Goal: Information Seeking & Learning: Find specific fact

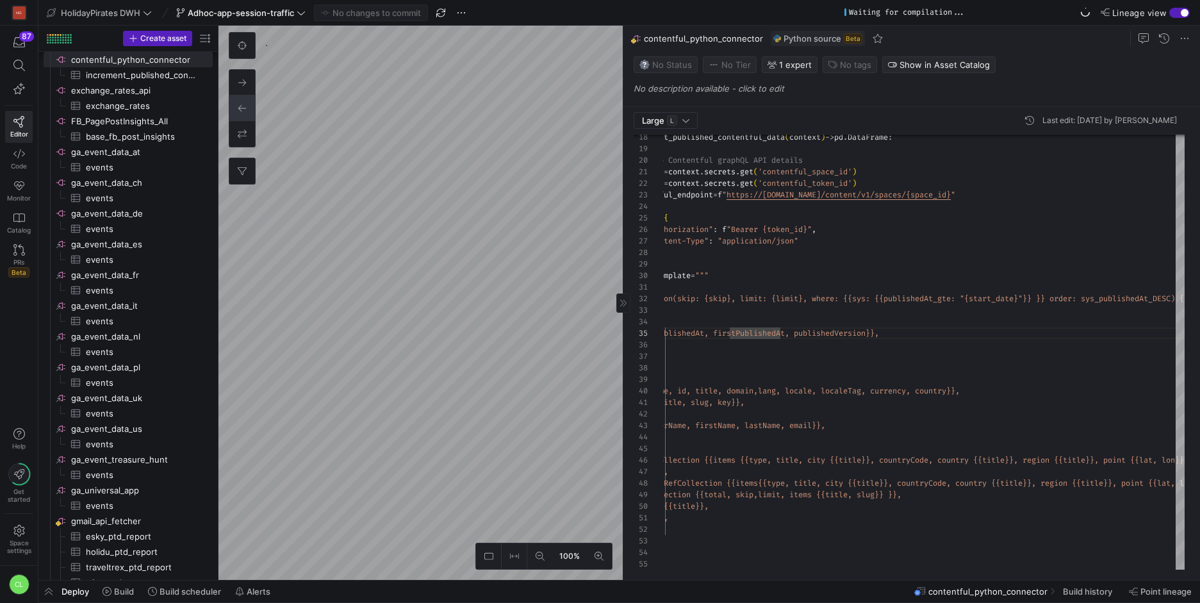
scroll to position [753, 0]
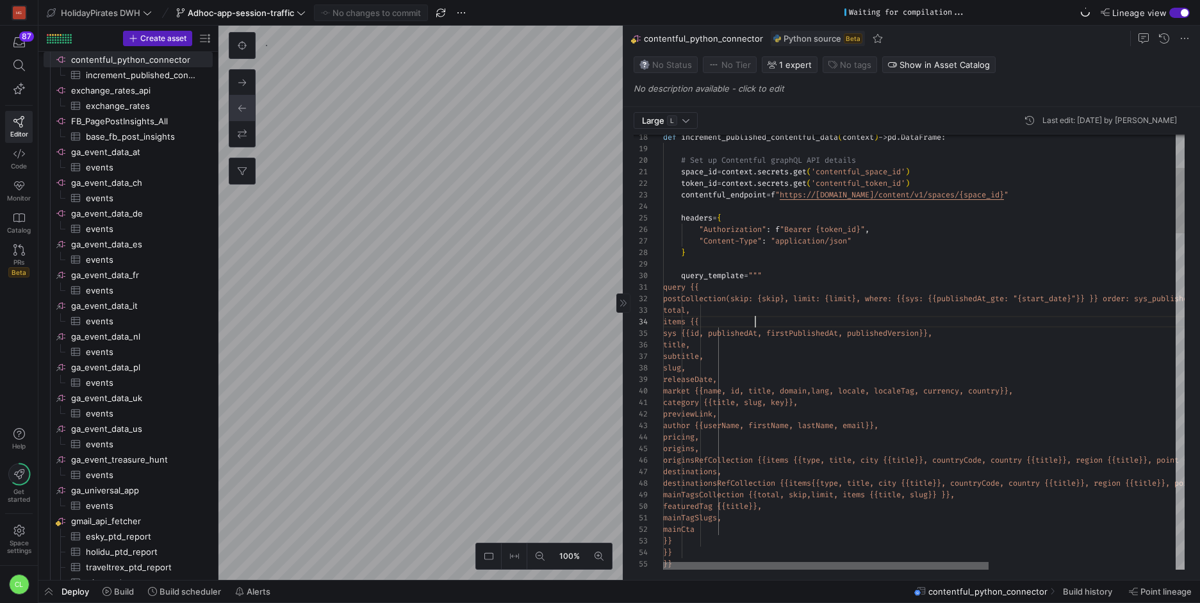
click at [845, 562] on div at bounding box center [825, 566] width 325 height 8
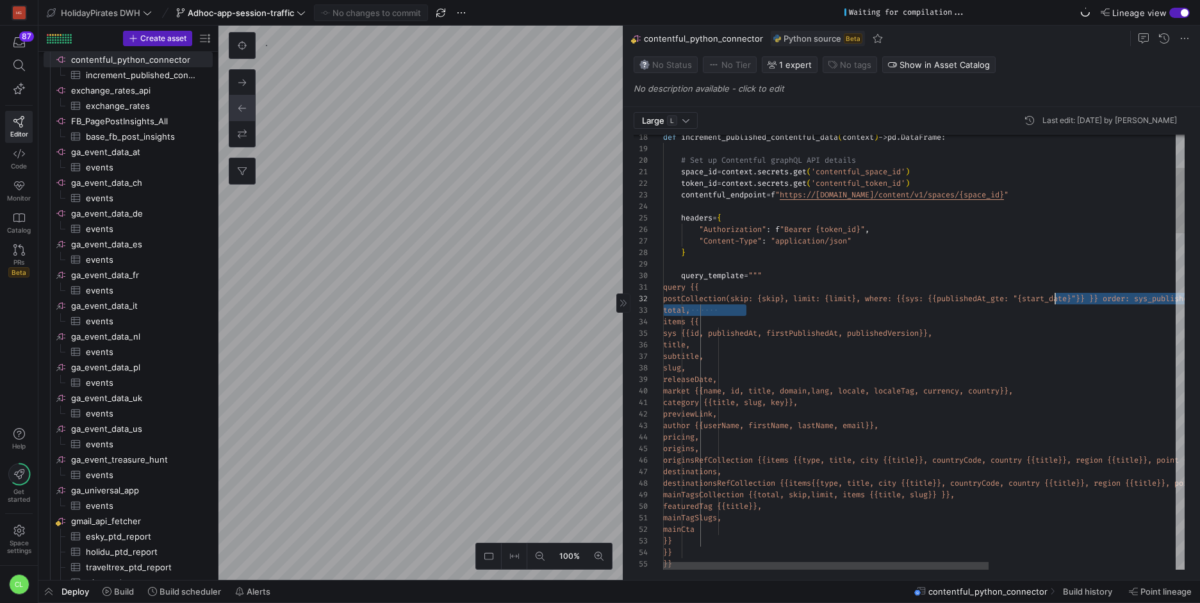
scroll to position [12, 396]
drag, startPoint x: 957, startPoint y: 305, endPoint x: 1057, endPoint y: 301, distance: 100.0
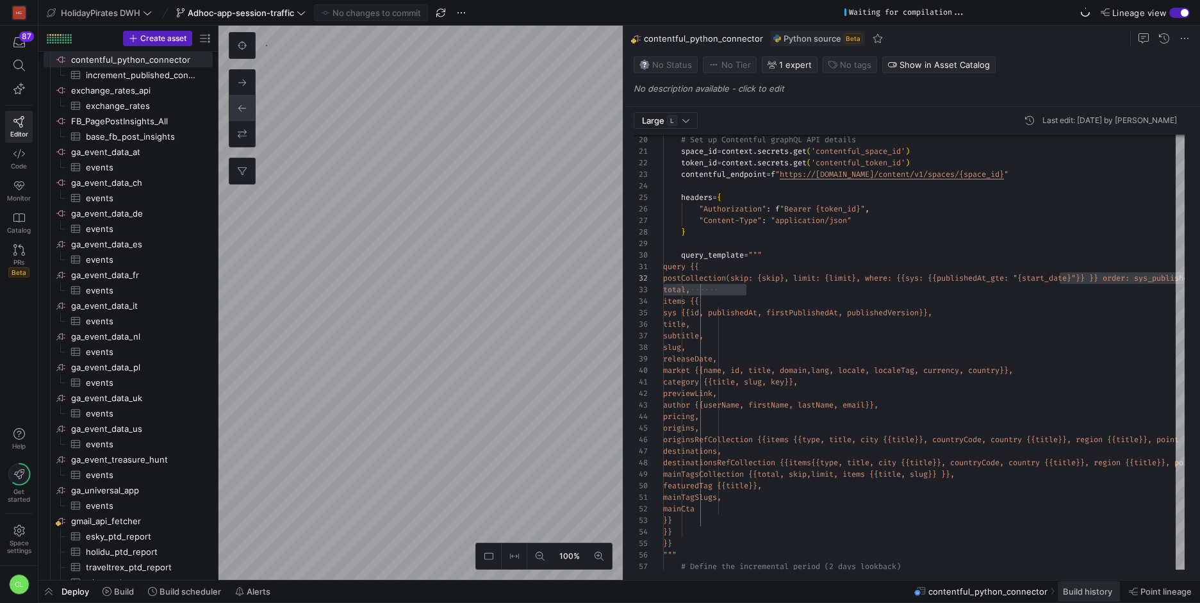
click at [1083, 594] on span "Build history" at bounding box center [1087, 591] width 49 height 10
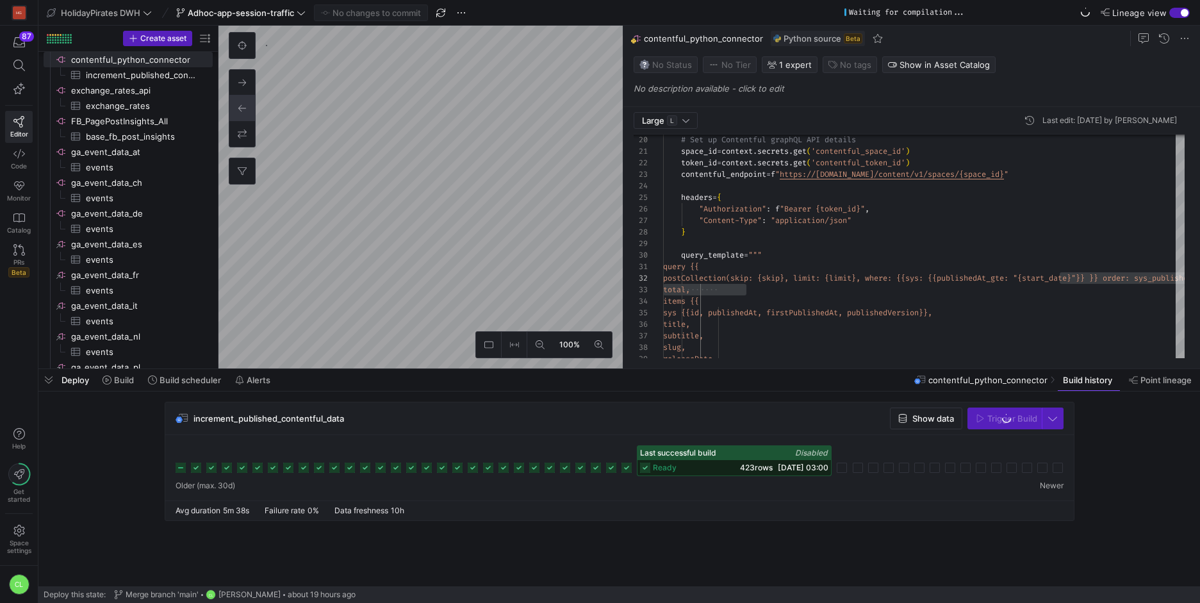
click at [700, 471] on div "ready 423 rows [DATE] 03:00" at bounding box center [733, 467] width 193 height 15
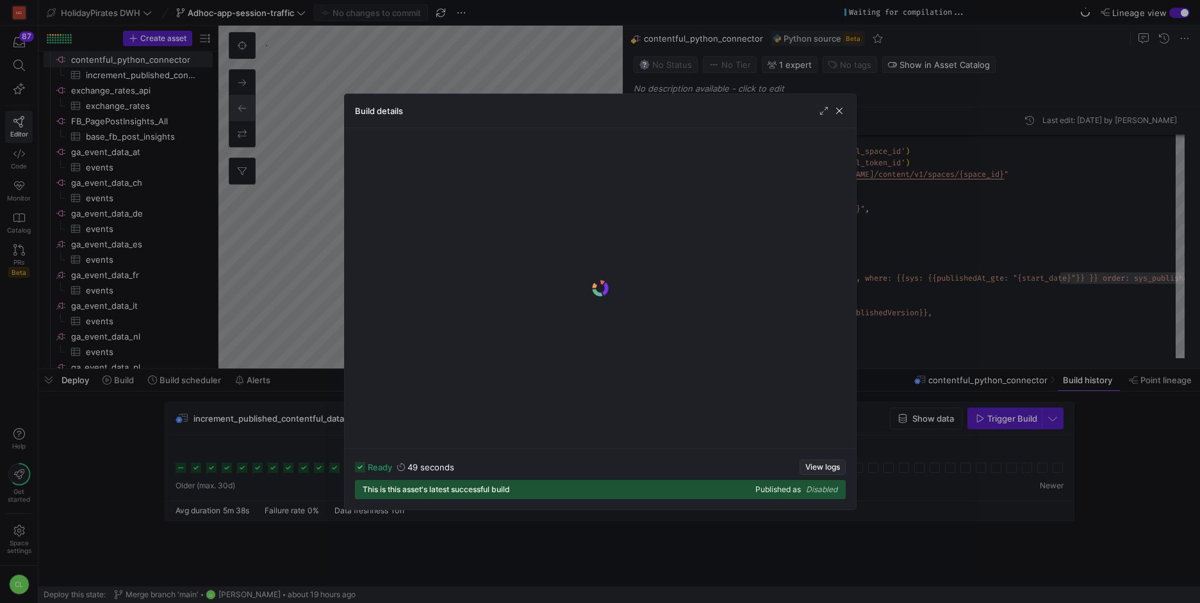
click at [820, 463] on span "View logs" at bounding box center [822, 466] width 35 height 9
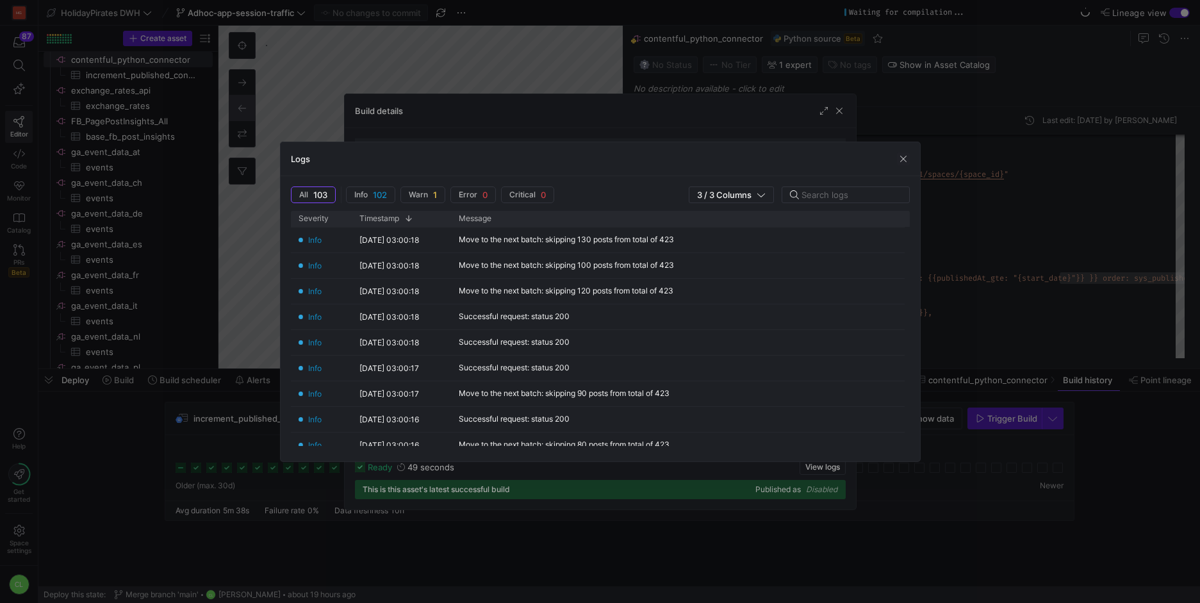
scroll to position [2432, 0]
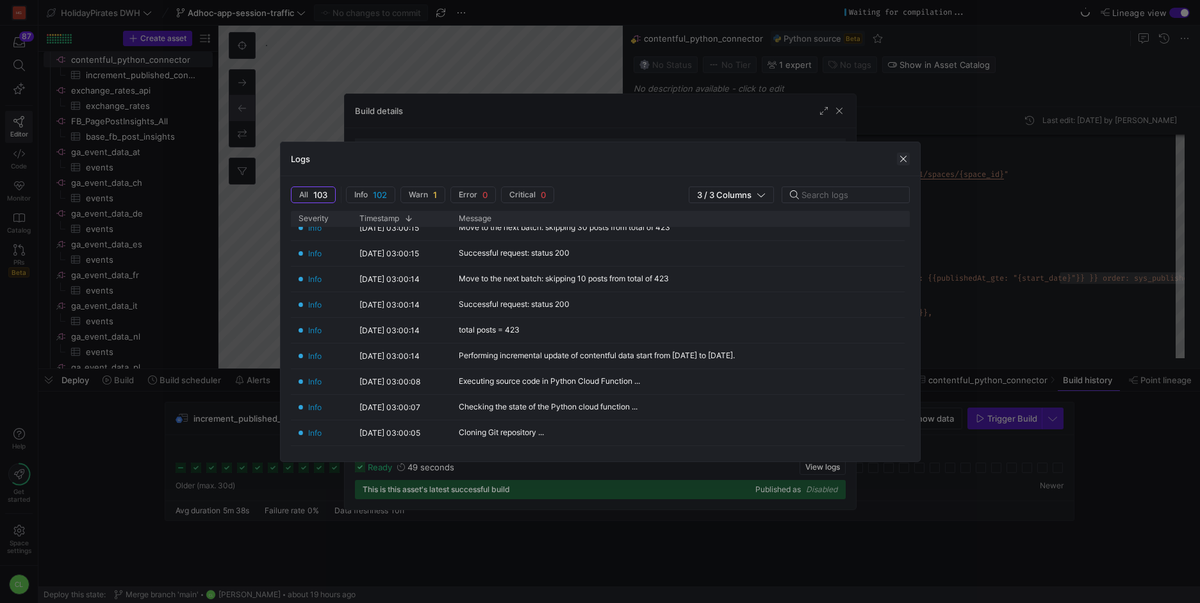
click at [903, 157] on span "button" at bounding box center [903, 158] width 13 height 13
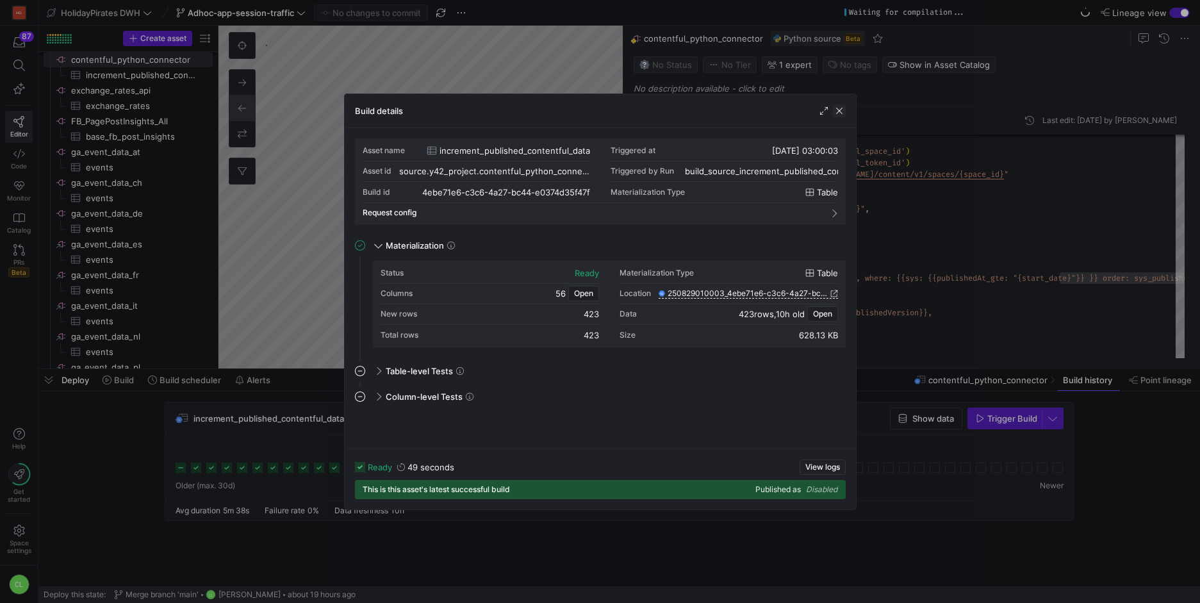
click at [836, 106] on span "button" at bounding box center [839, 110] width 13 height 13
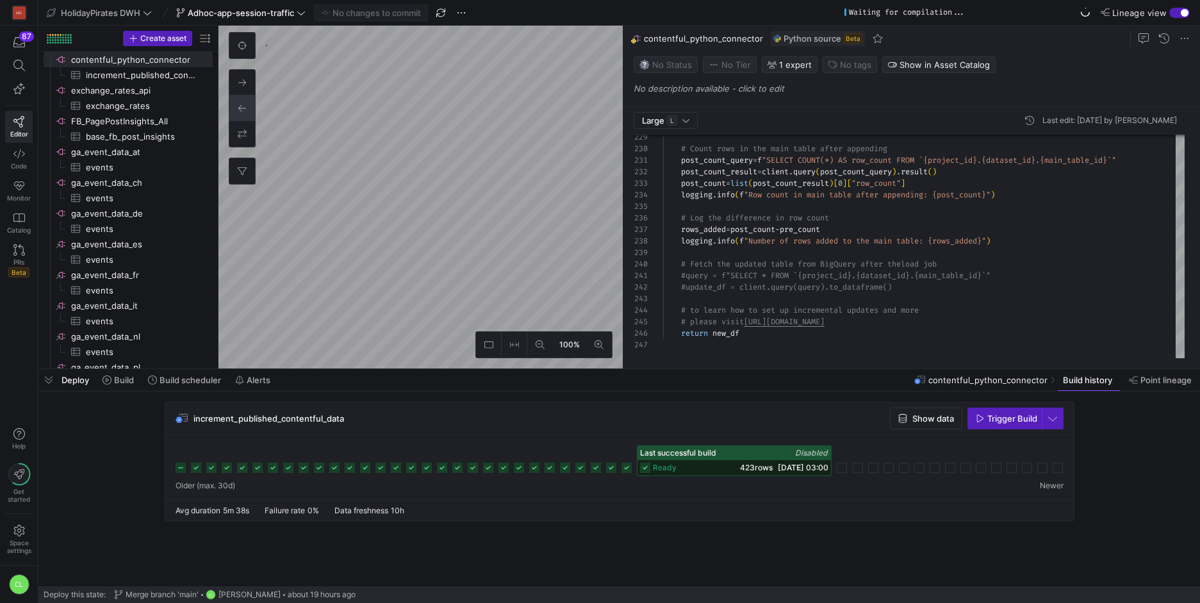
click at [778, 469] on span "[DATE] 03:00" at bounding box center [803, 467] width 51 height 10
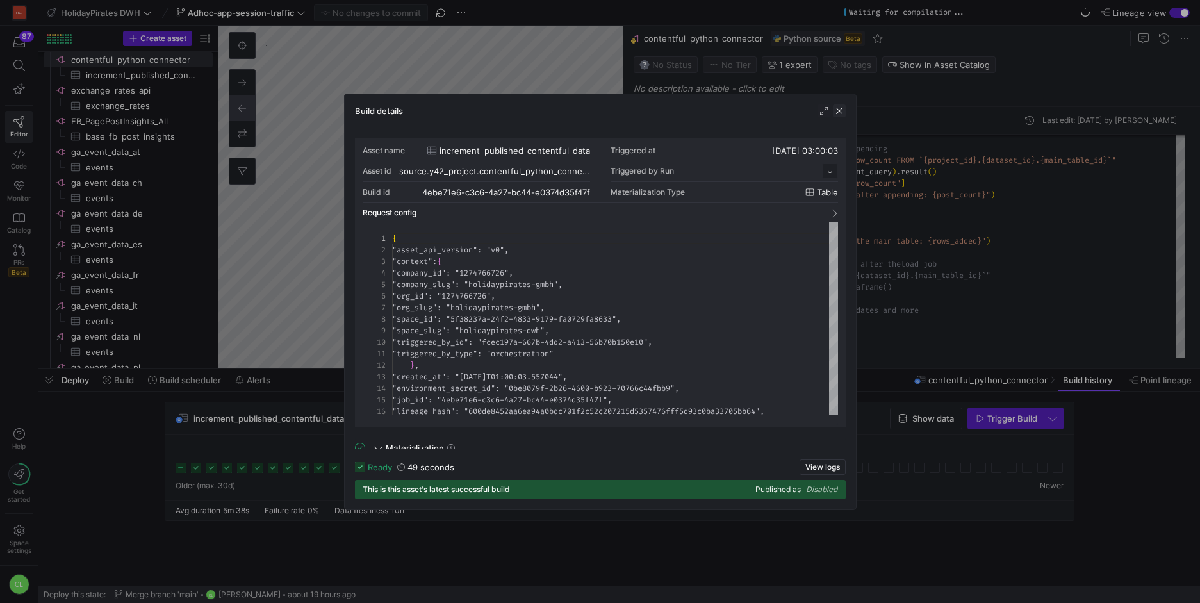
scroll to position [115, 0]
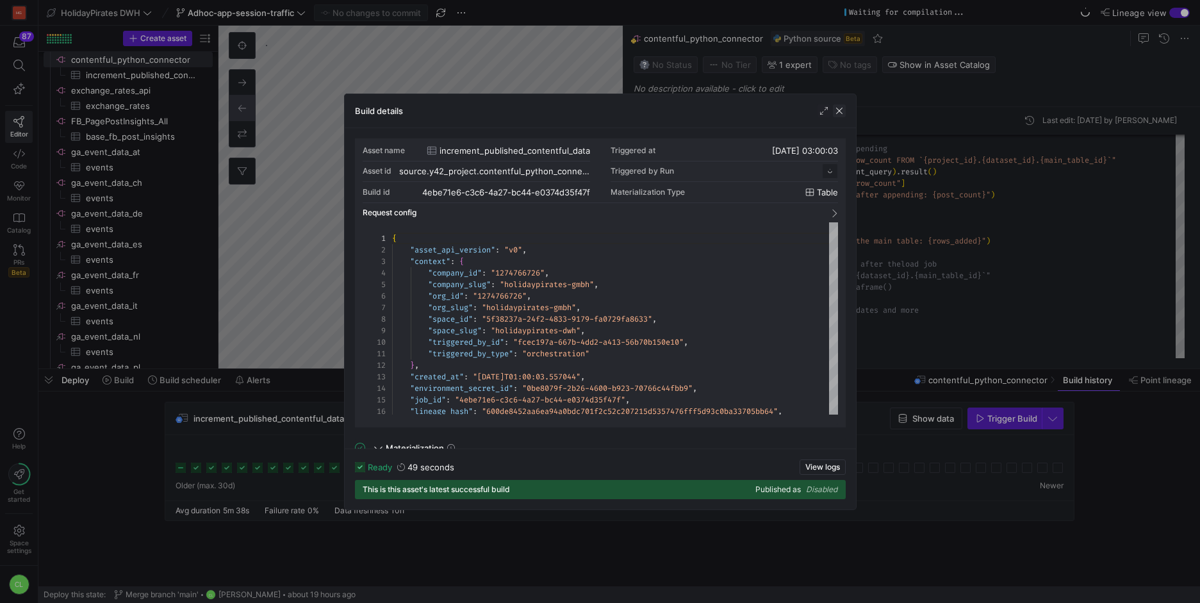
click at [834, 111] on span "button" at bounding box center [839, 110] width 13 height 13
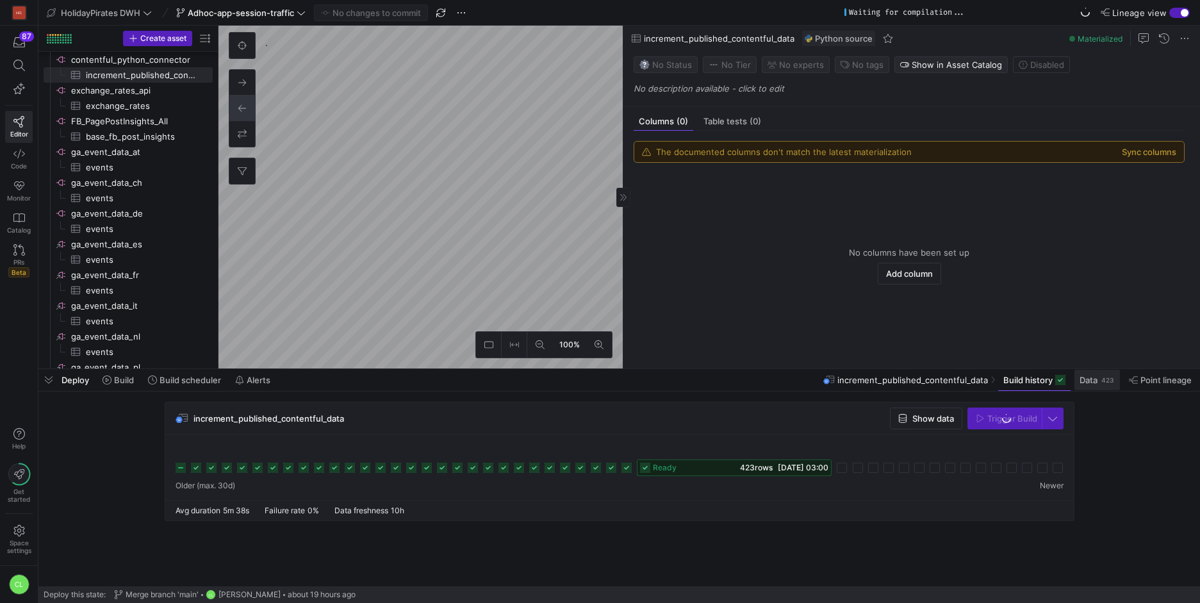
click at [1086, 387] on span at bounding box center [1096, 380] width 45 height 20
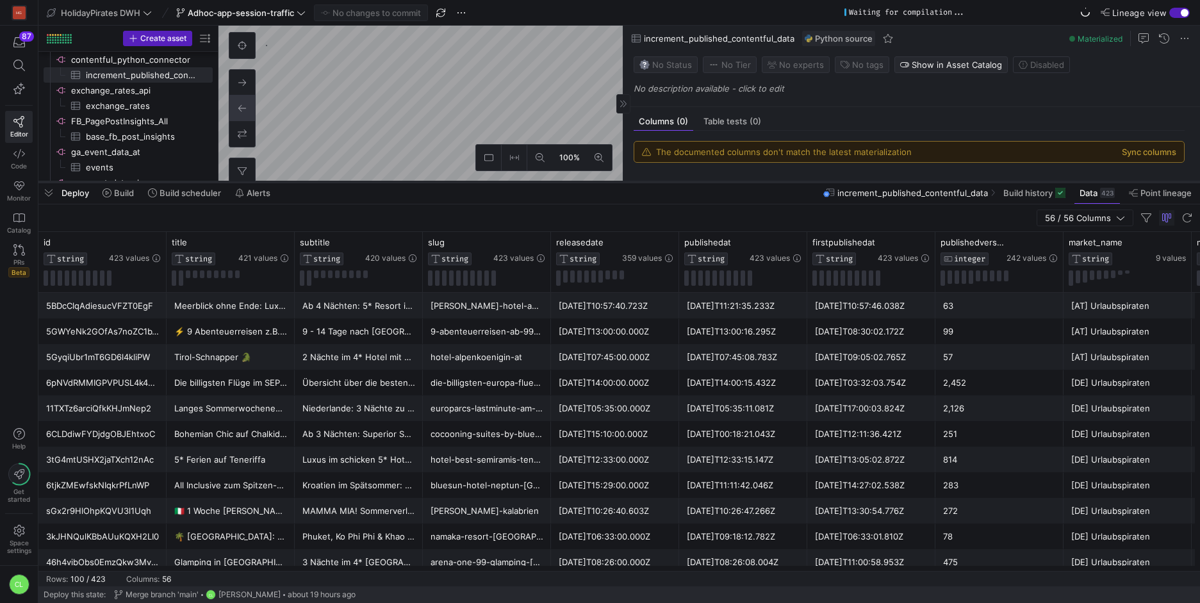
drag, startPoint x: 796, startPoint y: 370, endPoint x: 843, endPoint y: 183, distance: 192.8
click at [843, 183] on div at bounding box center [618, 181] width 1161 height 5
click at [776, 243] on icon at bounding box center [781, 243] width 10 height 10
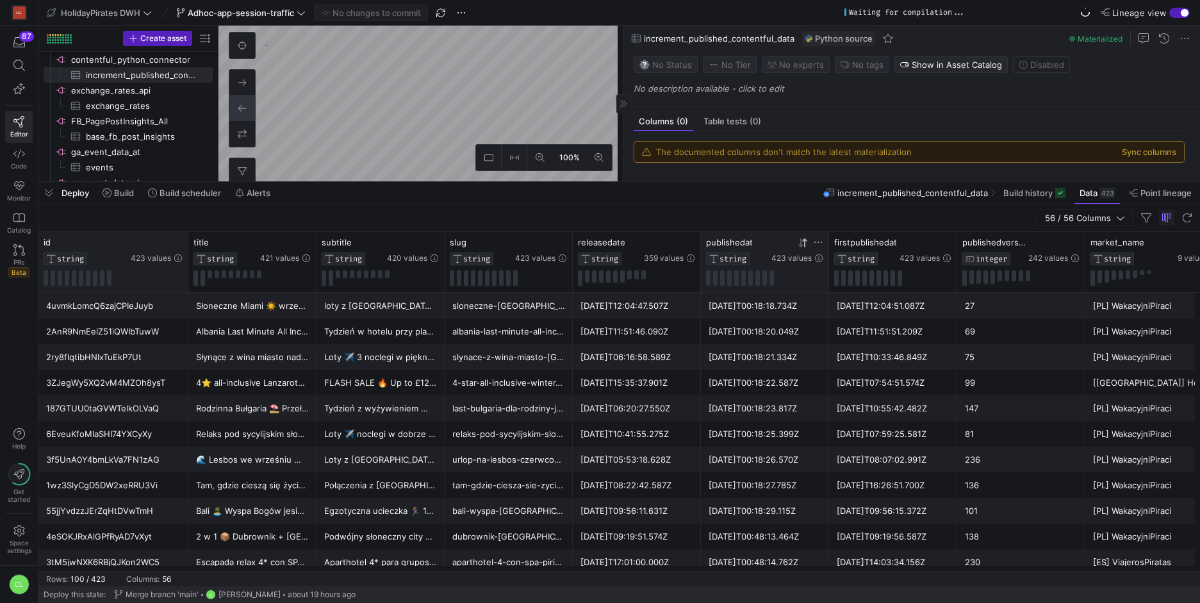
drag, startPoint x: 164, startPoint y: 247, endPoint x: 186, endPoint y: 247, distance: 21.8
click at [186, 247] on div at bounding box center [187, 262] width 5 height 60
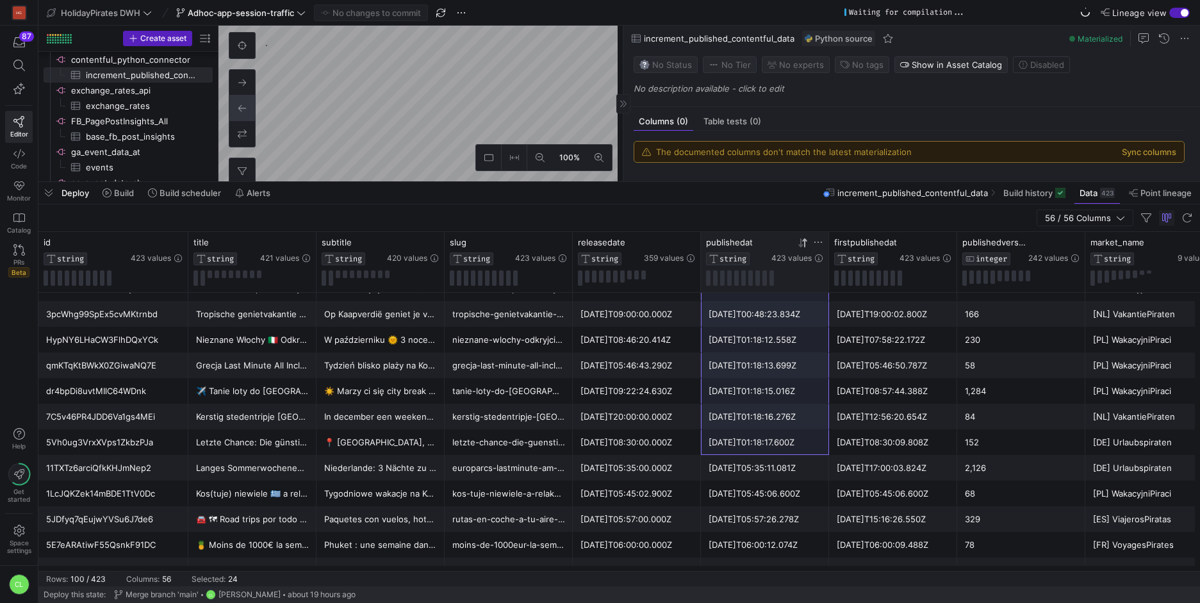
scroll to position [199, 0]
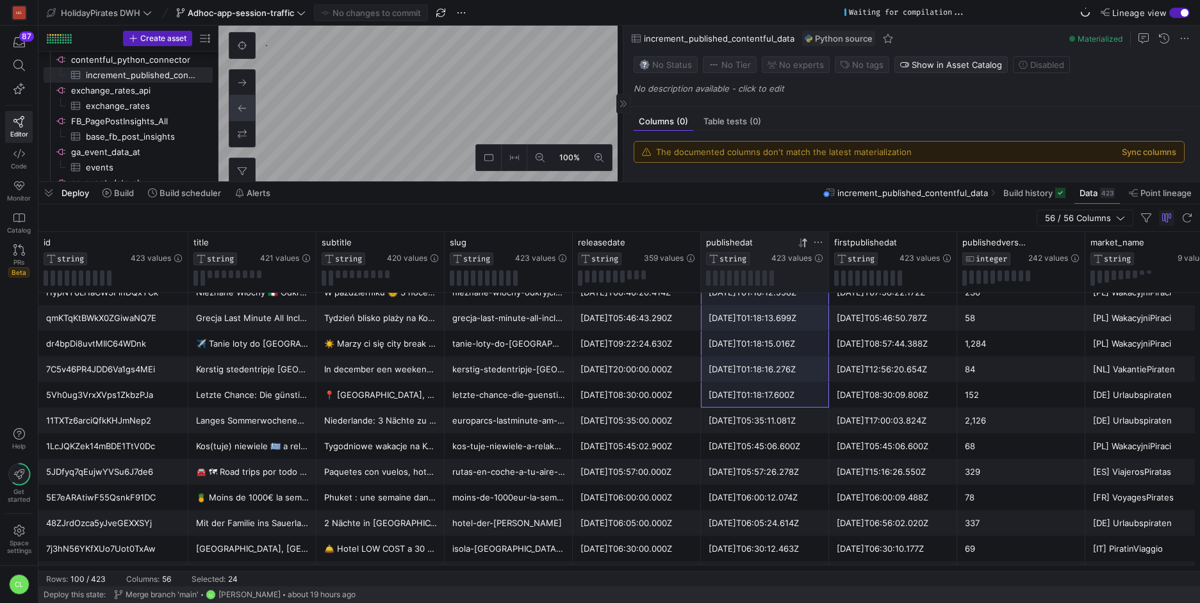
drag, startPoint x: 803, startPoint y: 309, endPoint x: 818, endPoint y: 396, distance: 89.0
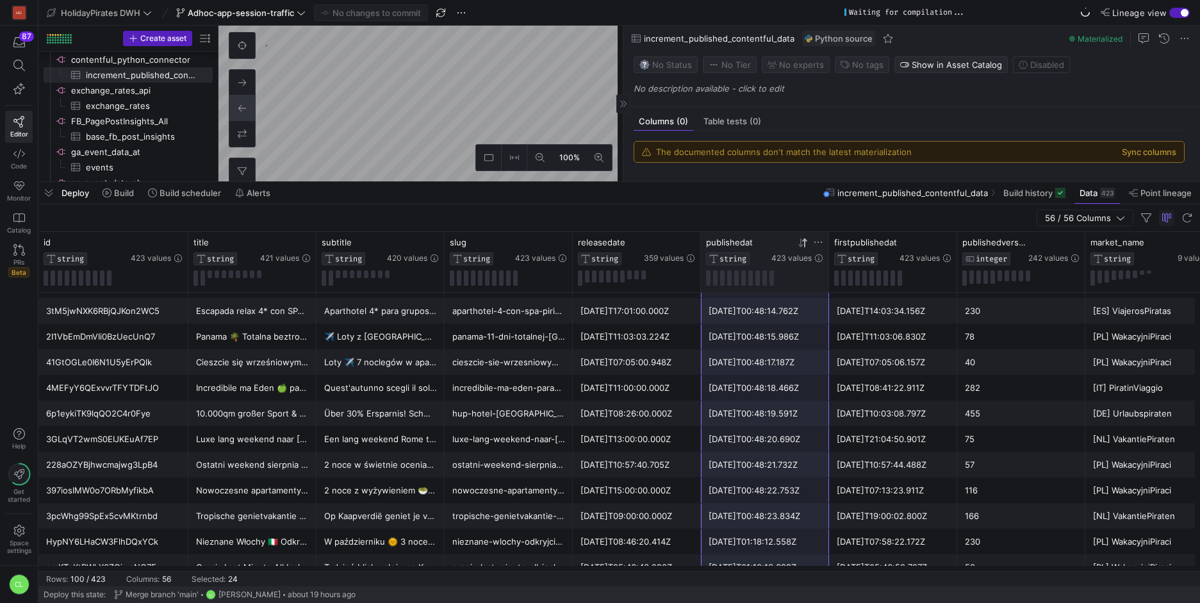
scroll to position [251, 0]
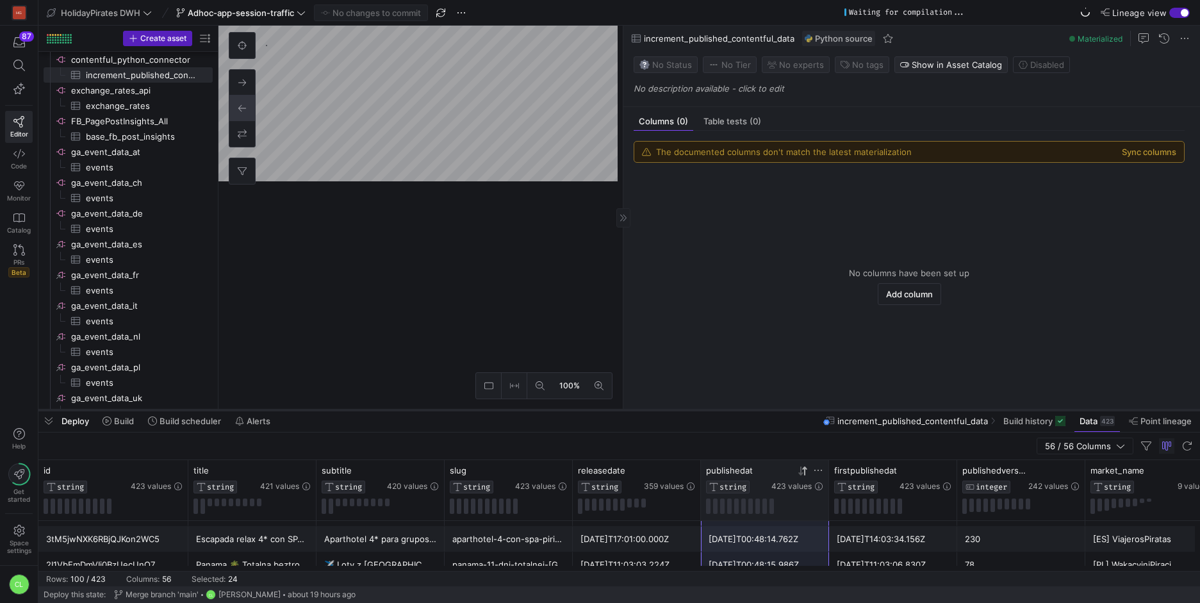
drag, startPoint x: 559, startPoint y: 182, endPoint x: 549, endPoint y: 410, distance: 228.2
click at [549, 410] on div at bounding box center [618, 409] width 1161 height 5
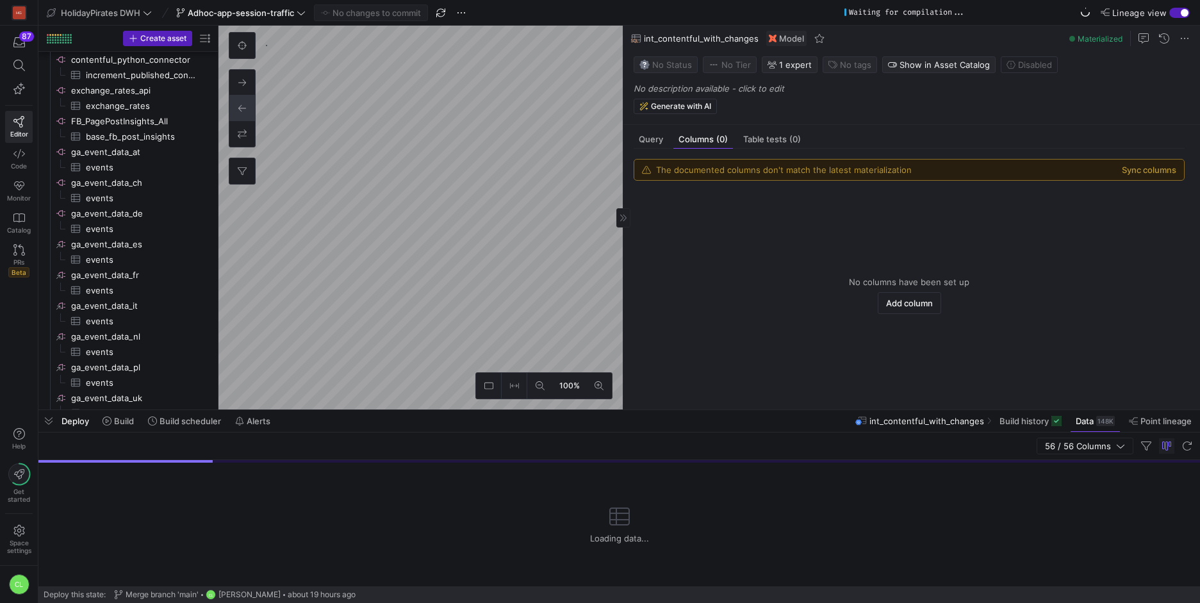
scroll to position [169, 0]
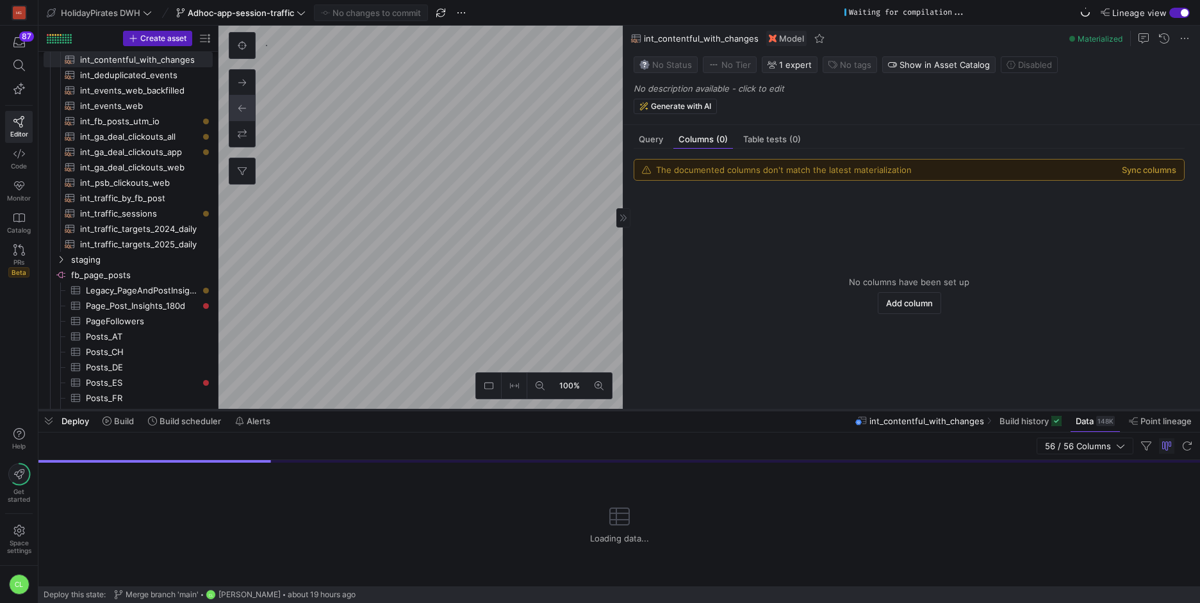
click at [364, 407] on div at bounding box center [618, 409] width 1161 height 5
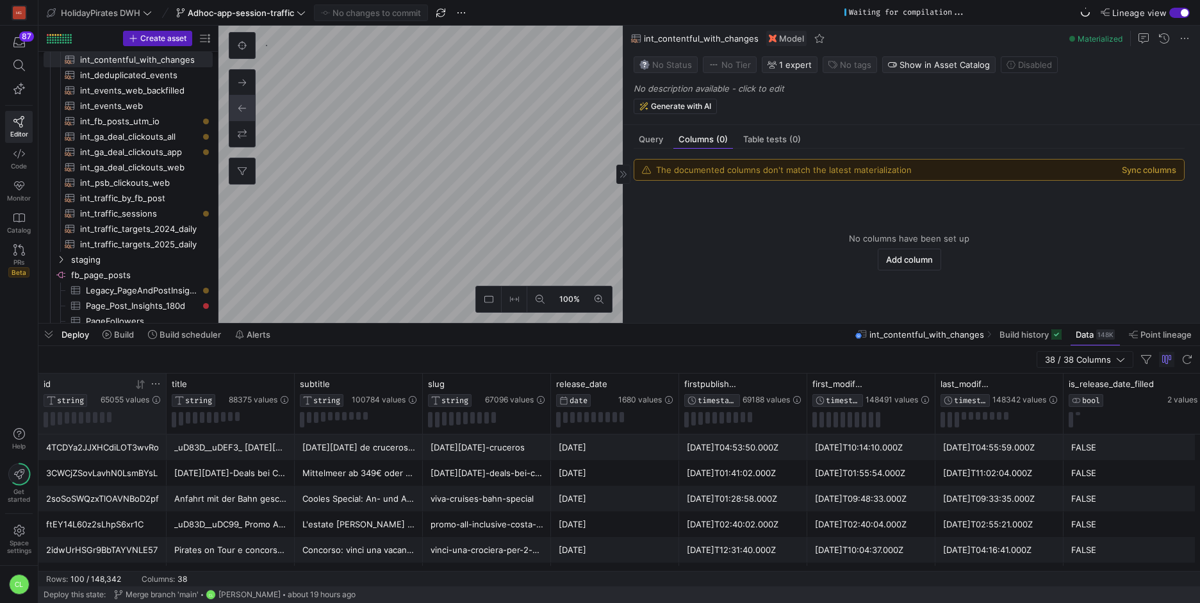
click at [158, 386] on icon at bounding box center [156, 384] width 10 height 10
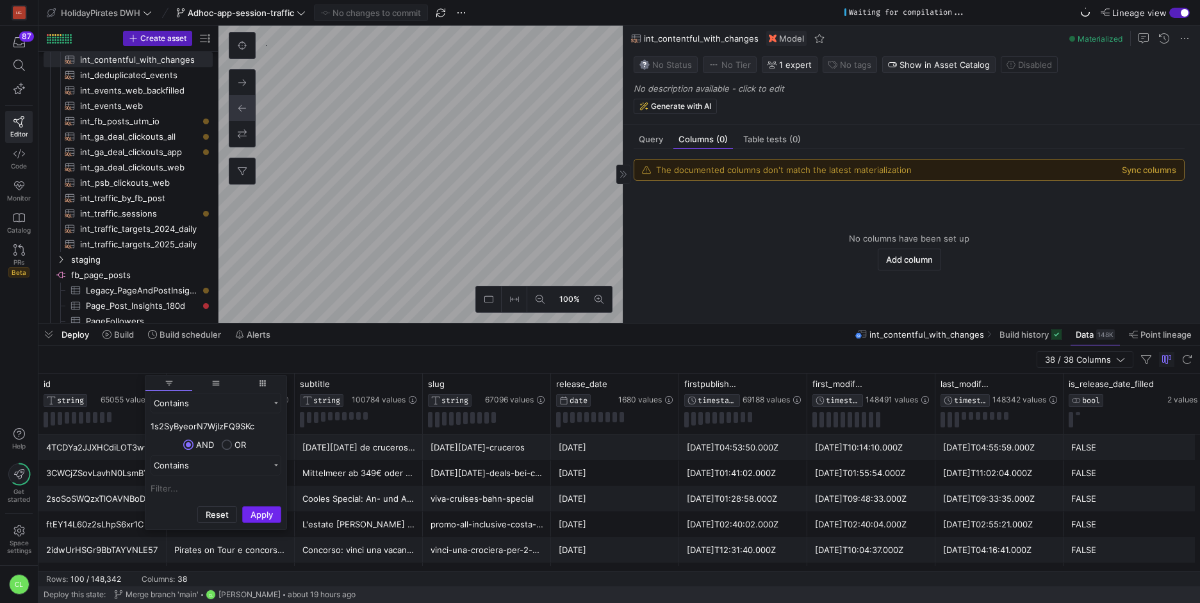
type input "1s2SyByeorN7WjIzFQ9SKc"
click at [255, 521] on button "Apply" at bounding box center [261, 514] width 39 height 17
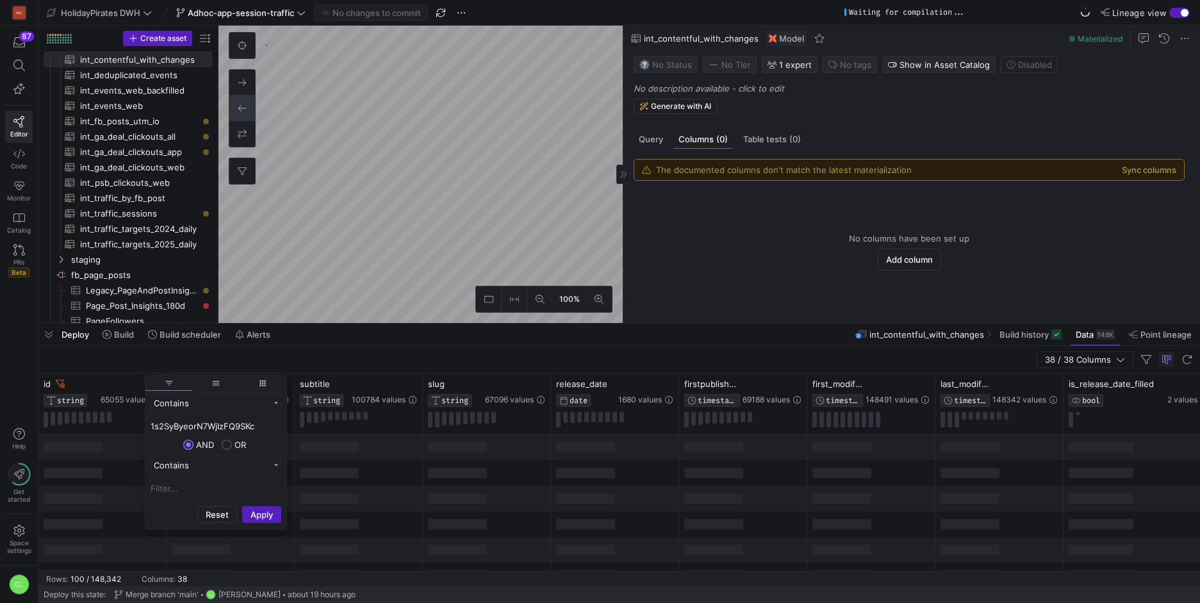
click at [399, 473] on div at bounding box center [359, 473] width 128 height 26
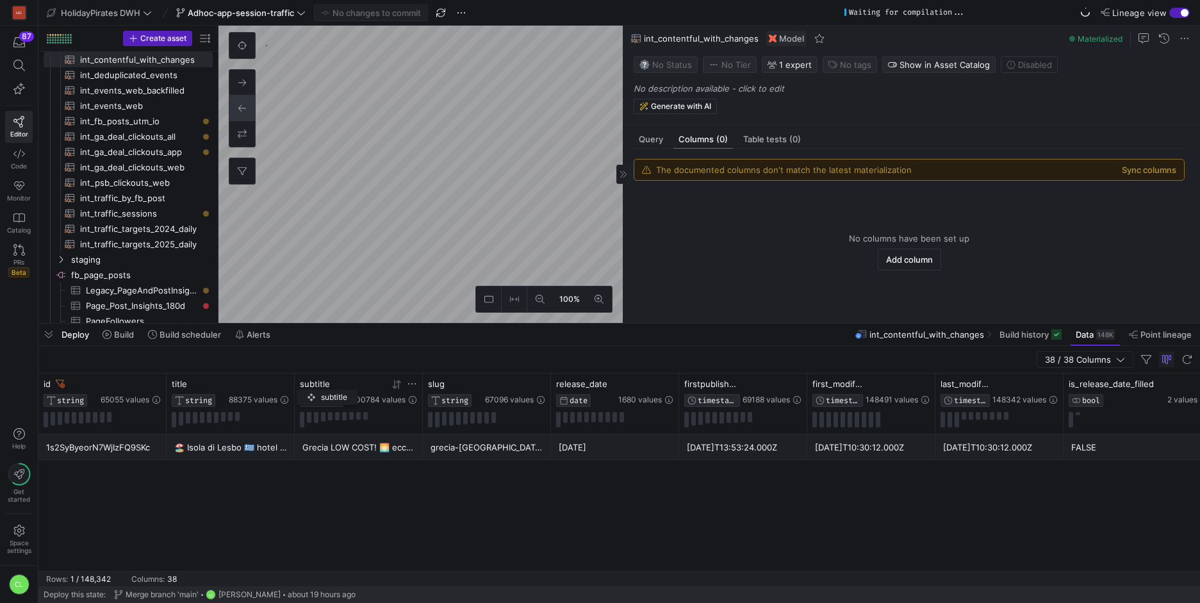
drag, startPoint x: 294, startPoint y: 386, endPoint x: 304, endPoint y: 387, distance: 10.3
click at [304, 387] on div "subtitle STRING 100784 values" at bounding box center [359, 403] width 128 height 60
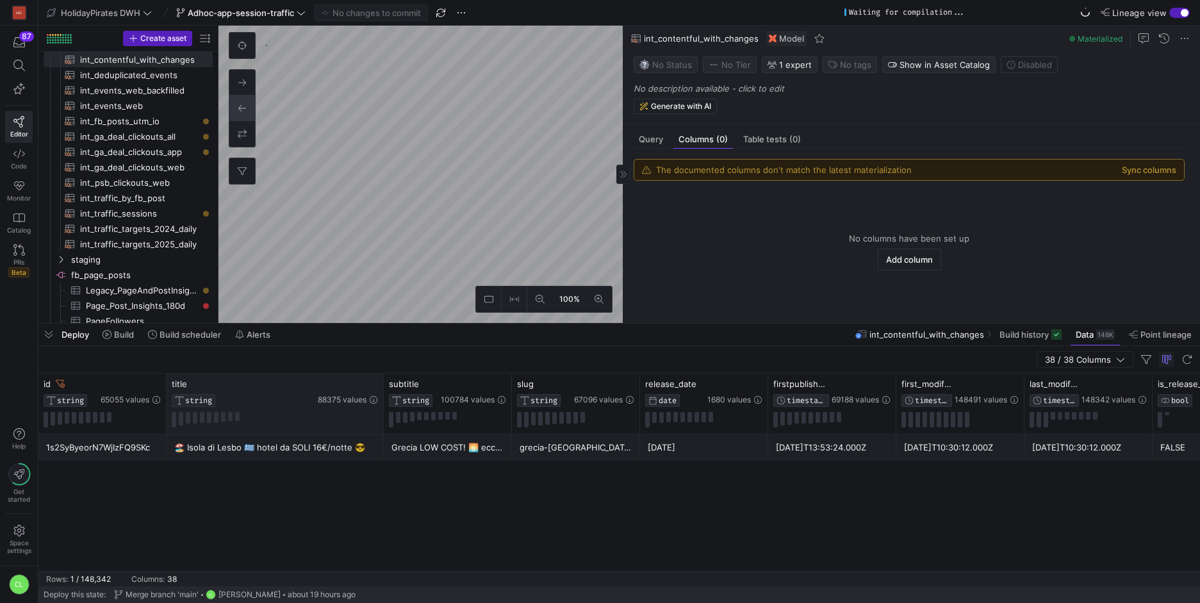
drag, startPoint x: 293, startPoint y: 386, endPoint x: 382, endPoint y: 390, distance: 89.1
click at [382, 390] on div at bounding box center [382, 403] width 5 height 60
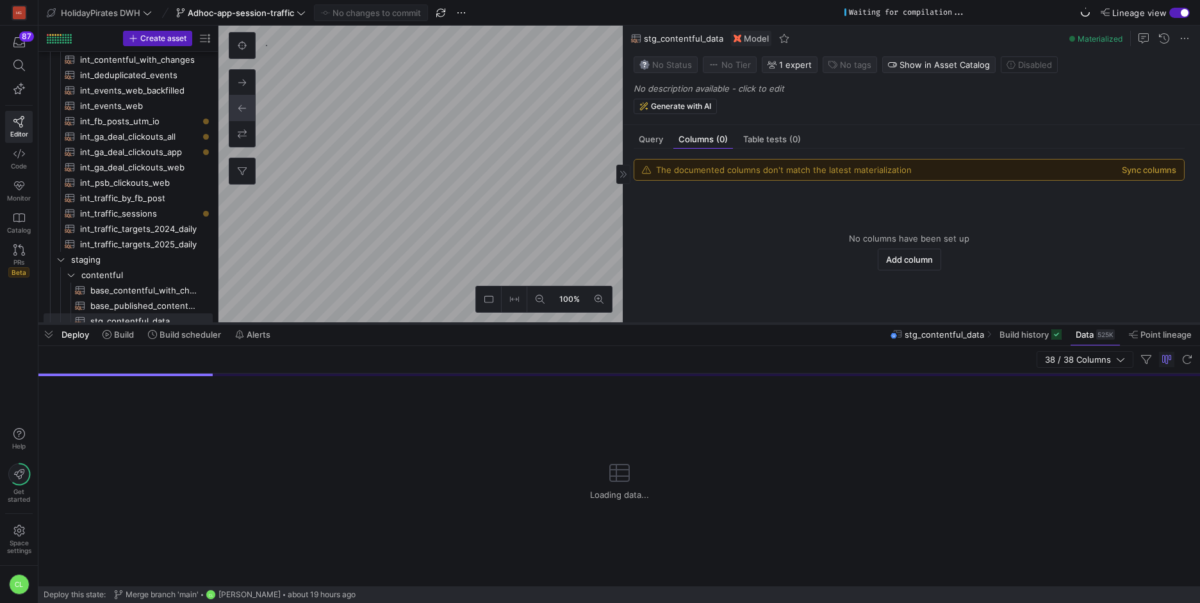
scroll to position [175, 0]
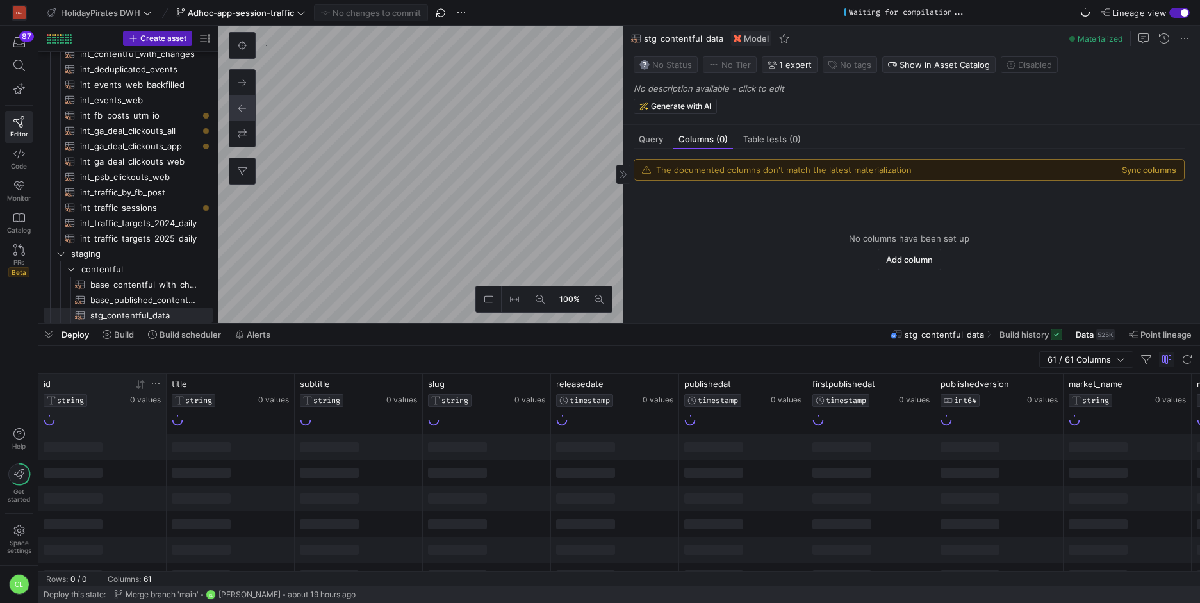
click at [158, 385] on icon at bounding box center [156, 384] width 10 height 10
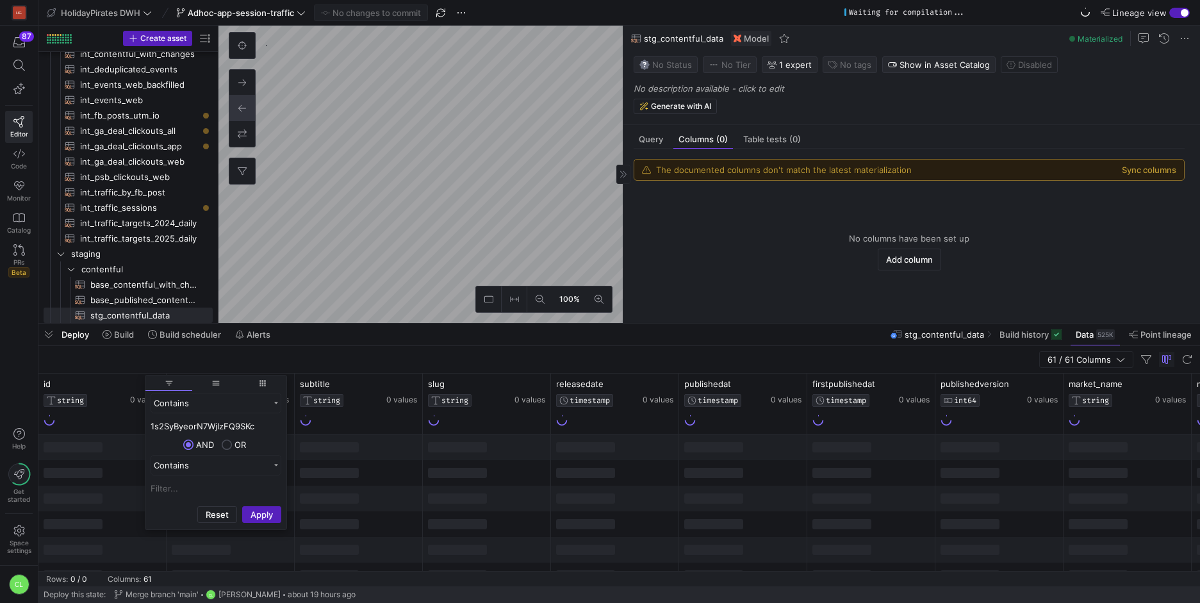
type input "1s2SyByeorN7WjIzFQ9SKc"
click at [254, 505] on div "Reset Apply" at bounding box center [215, 514] width 141 height 27
click at [257, 512] on button "Apply" at bounding box center [261, 514] width 39 height 17
click at [479, 478] on div at bounding box center [487, 473] width 128 height 26
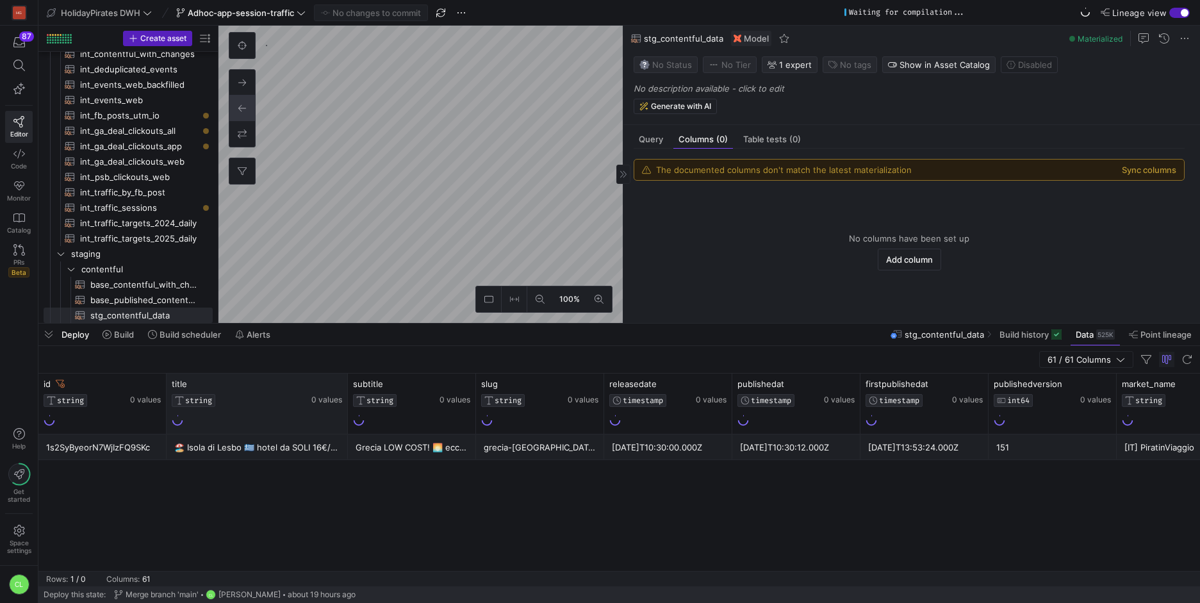
drag, startPoint x: 291, startPoint y: 385, endPoint x: 344, endPoint y: 385, distance: 53.2
click at [345, 385] on div at bounding box center [347, 403] width 5 height 60
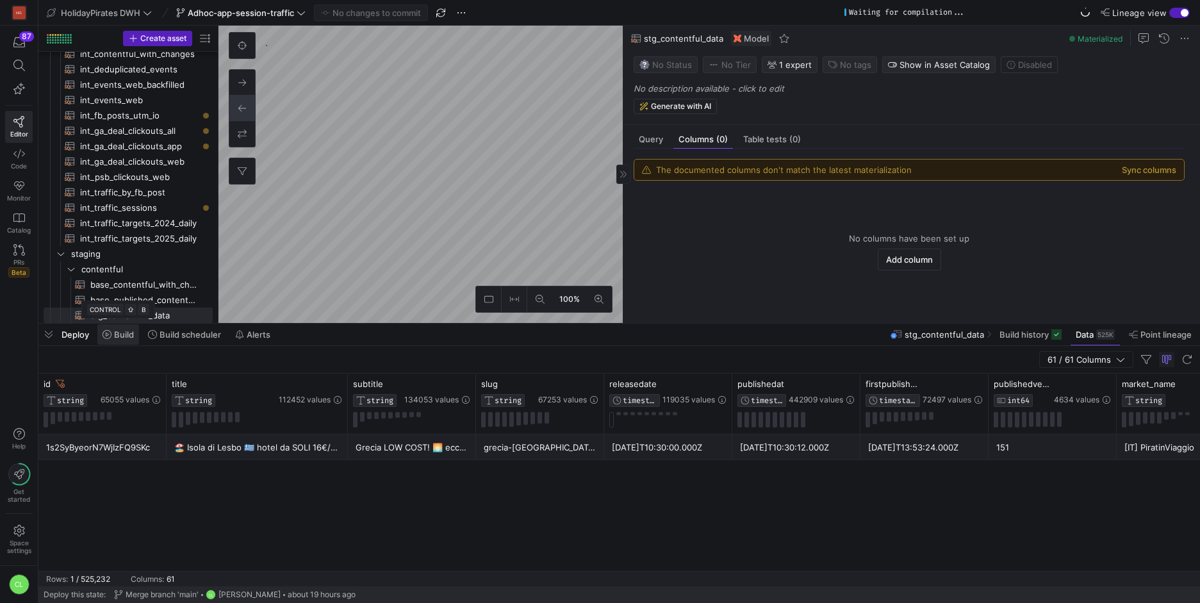
click at [125, 337] on span "Build" at bounding box center [124, 334] width 20 height 10
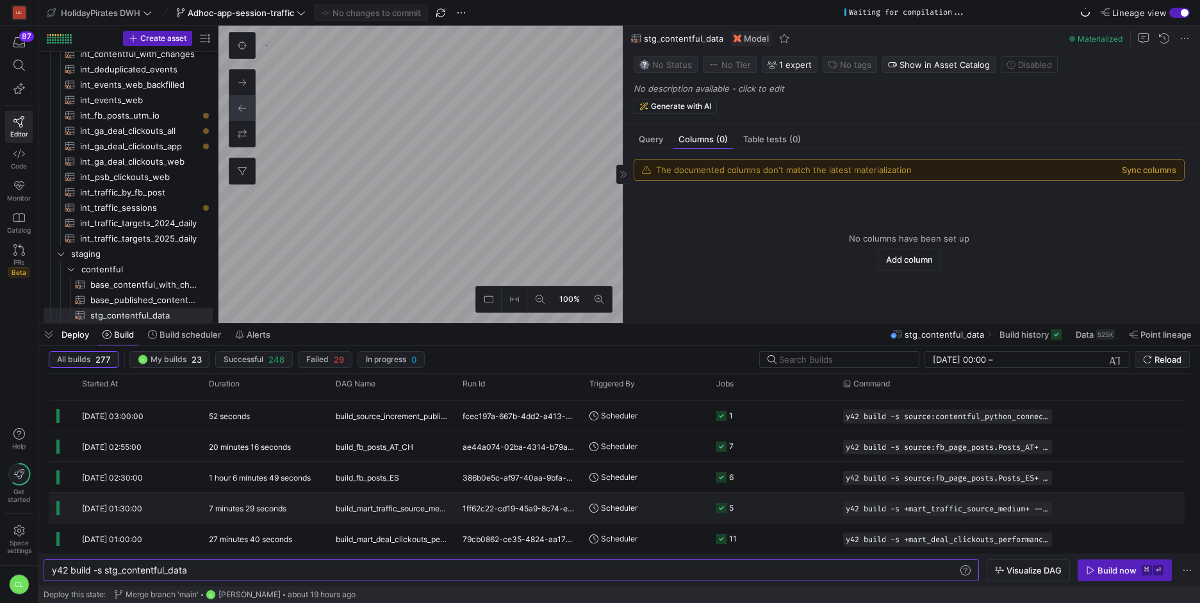
scroll to position [255, 0]
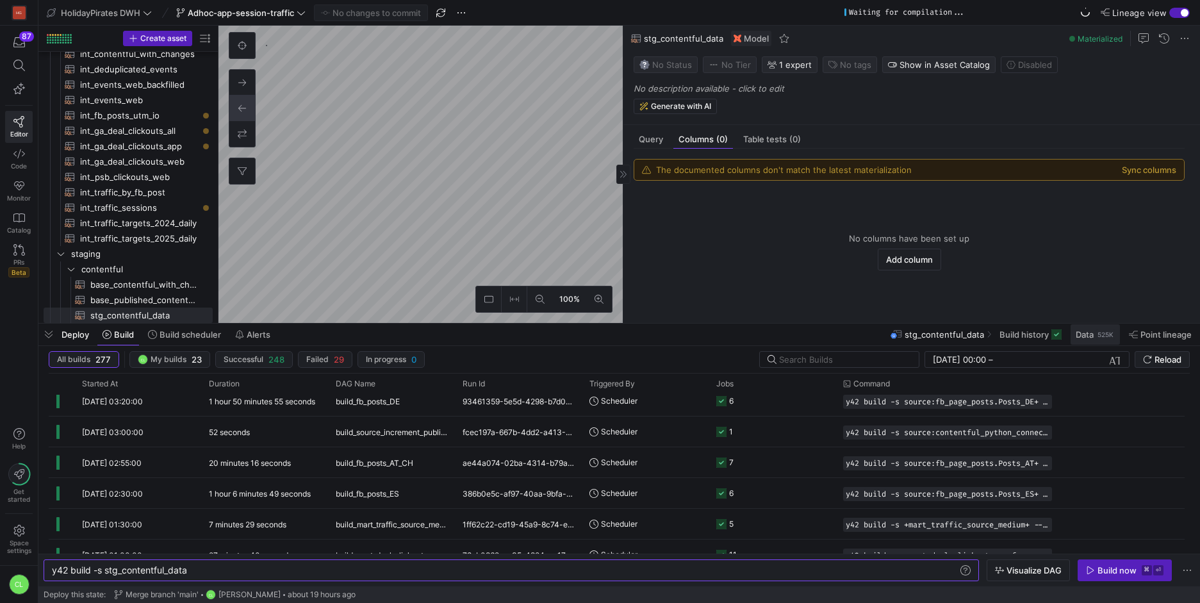
click at [1093, 339] on span "Data 525K" at bounding box center [1094, 334] width 39 height 10
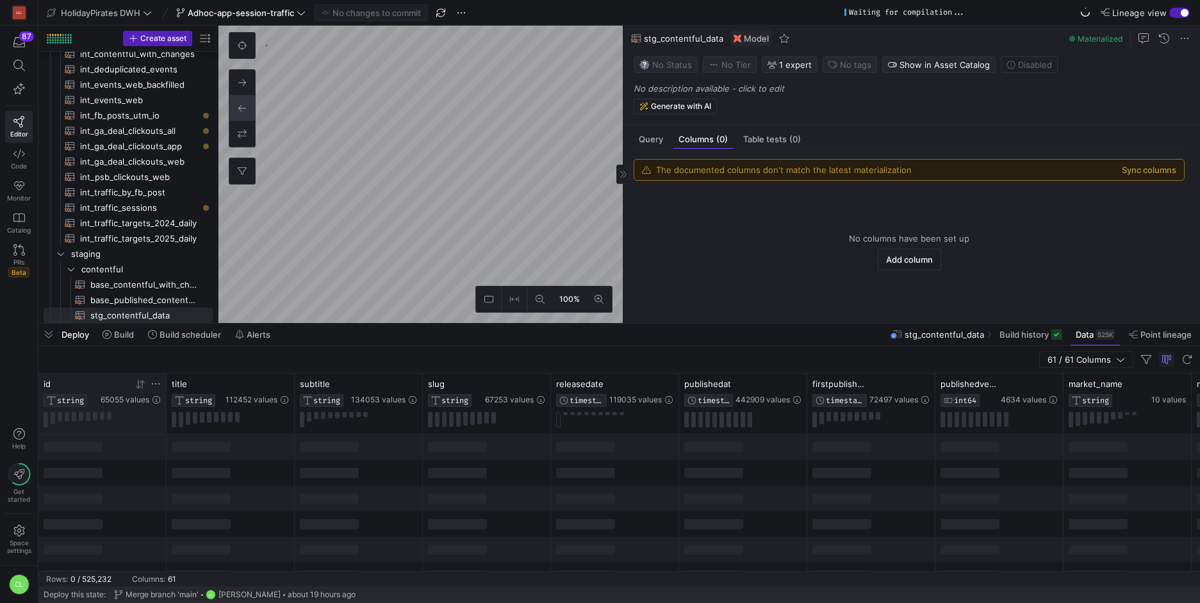
click at [154, 384] on icon at bounding box center [156, 384] width 10 height 10
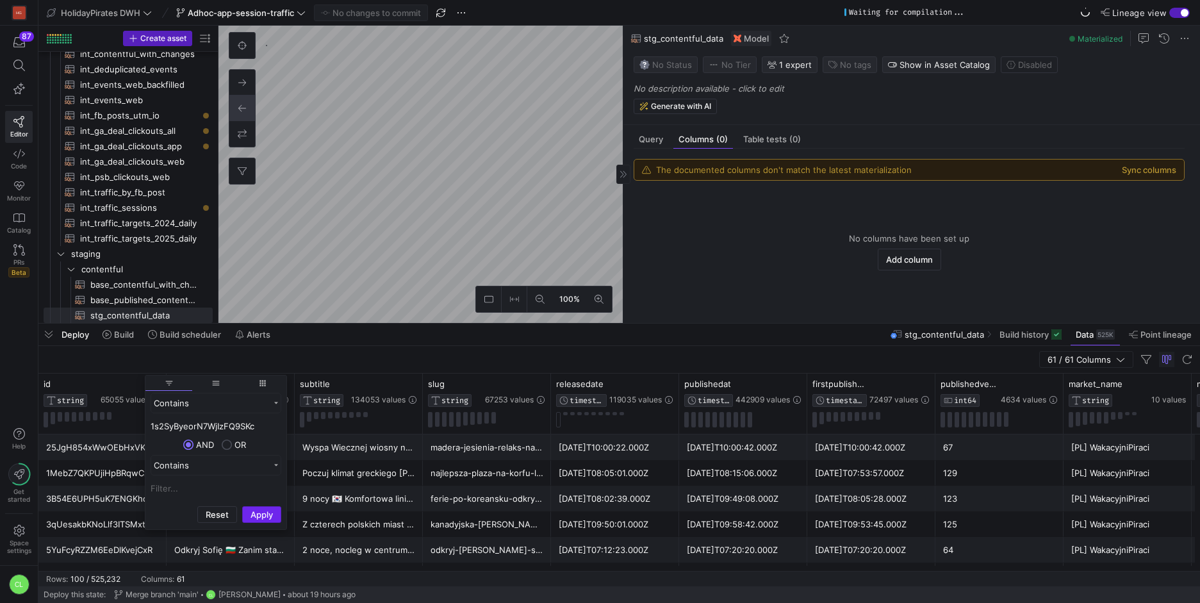
type input "1s2SyByeorN7WjIzFQ9SKc"
click at [259, 509] on button "Apply" at bounding box center [261, 514] width 39 height 17
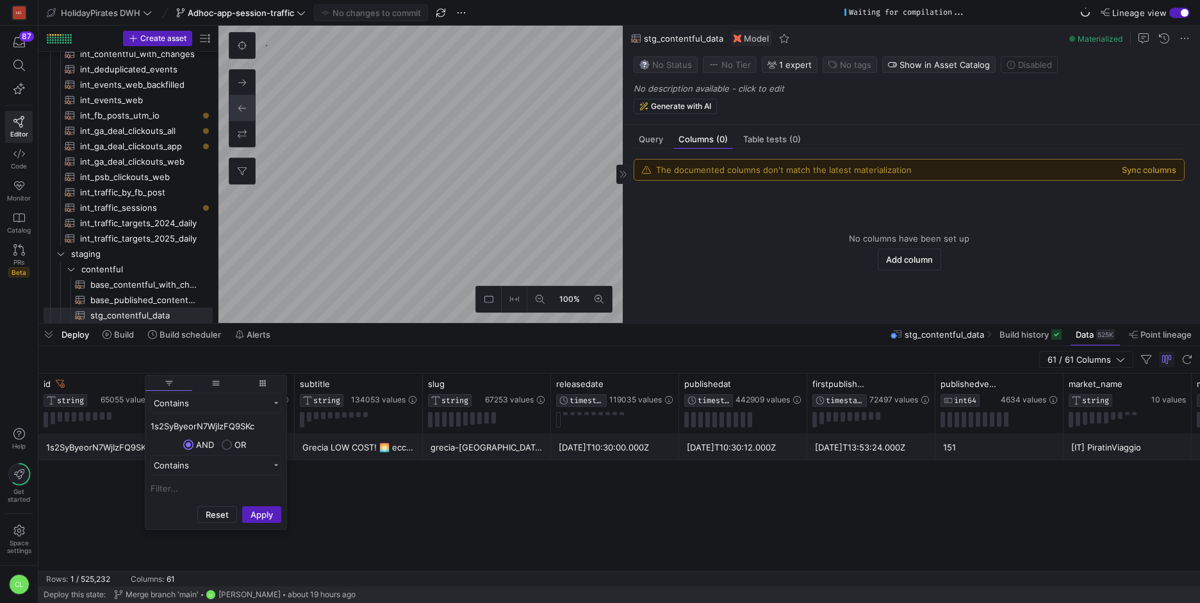
click at [405, 497] on div "1s2SyByeorN7WjIzFQ9SKc 🏖️ [GEOGRAPHIC_DATA] 🇬🇷 hotel da SOLI 16€/notte 😎 Grecia…" at bounding box center [618, 502] width 1161 height 136
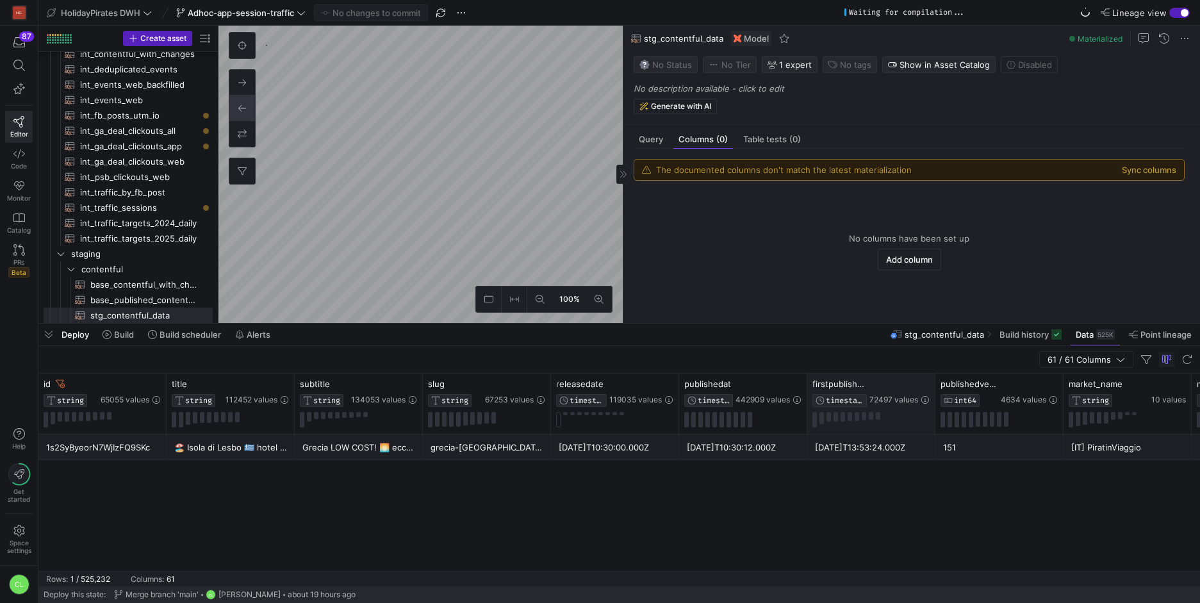
click at [931, 383] on div "firstpublishedat TIMESTAMP 72497 values" at bounding box center [871, 403] width 128 height 60
drag, startPoint x: 933, startPoint y: 382, endPoint x: 955, endPoint y: 380, distance: 22.5
click at [955, 380] on div at bounding box center [956, 403] width 5 height 60
